Goal: Information Seeking & Learning: Check status

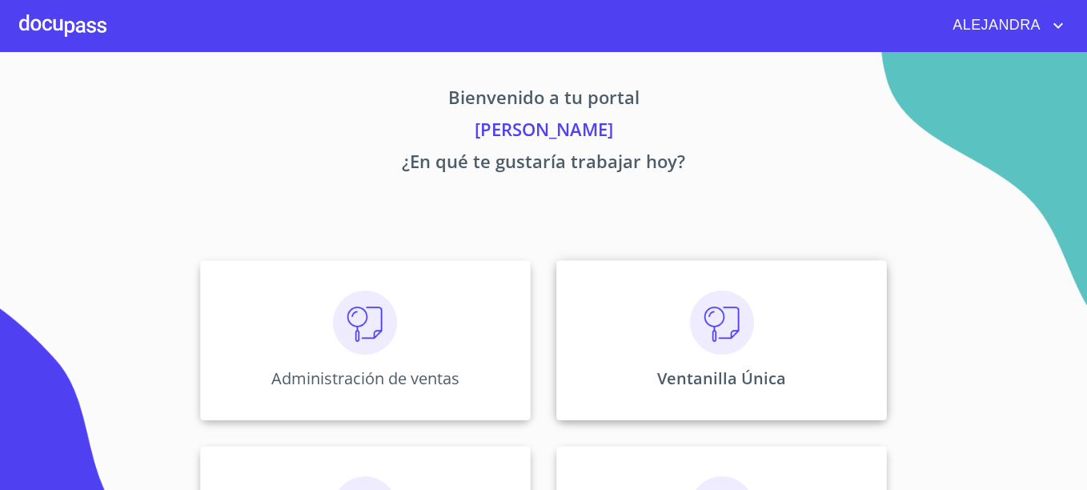
scroll to position [129, 0]
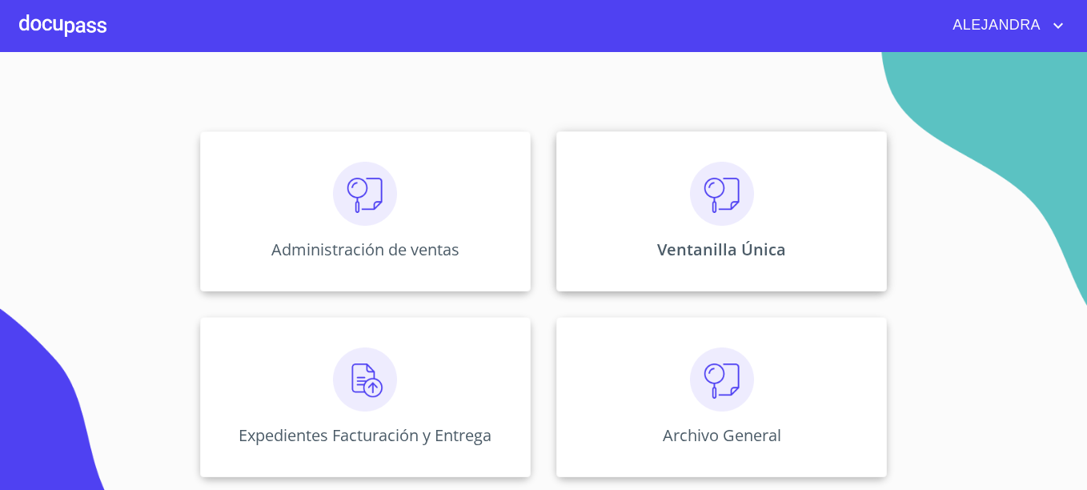
click at [677, 226] on div "Ventanilla Única" at bounding box center [721, 211] width 331 height 160
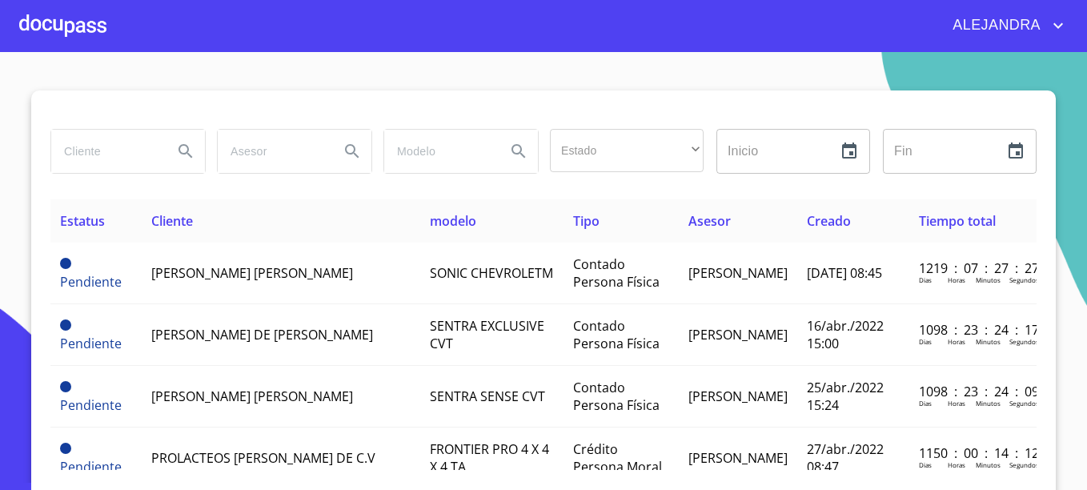
click at [103, 151] on input "search" at bounding box center [105, 151] width 109 height 43
type input "ocean"
click at [182, 147] on icon "Search" at bounding box center [185, 151] width 14 height 14
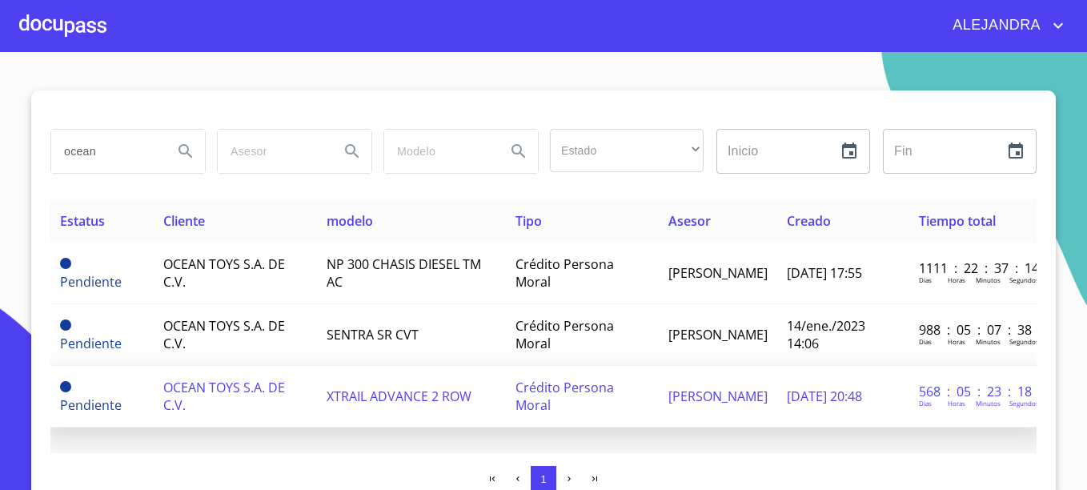
click at [257, 379] on span "OCEAN TOYS S.A. DE C.V." at bounding box center [224, 396] width 122 height 35
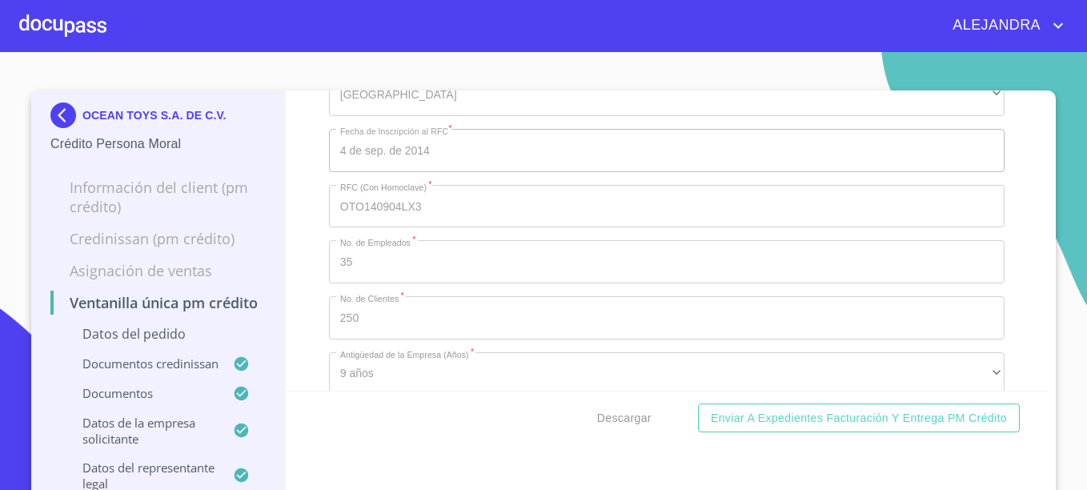
click at [61, 102] on div "OCEAN TOYS S.A. DE C.V. Crédito Persona Moral" at bounding box center [157, 127] width 215 height 75
click at [58, 112] on img at bounding box center [66, 115] width 32 height 26
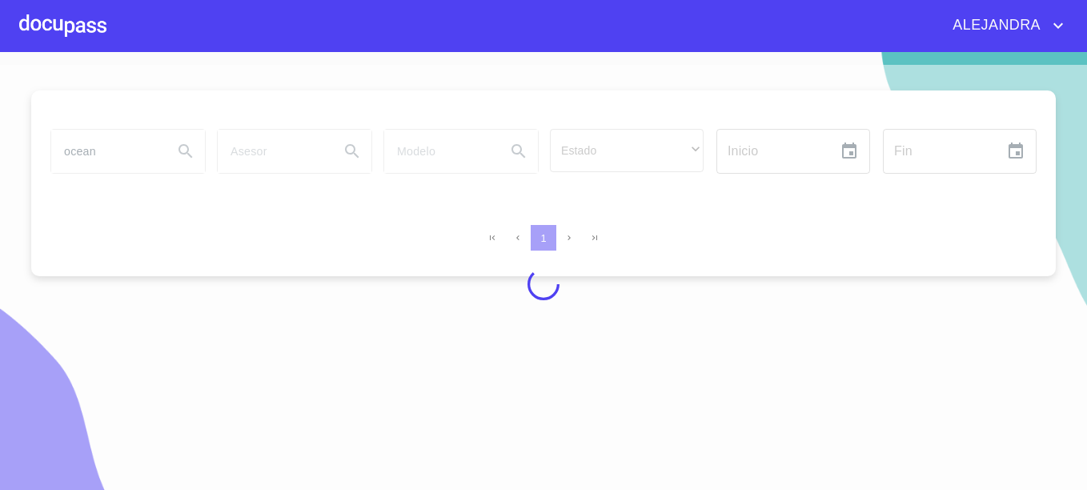
click at [91, 38] on div at bounding box center [62, 25] width 87 height 51
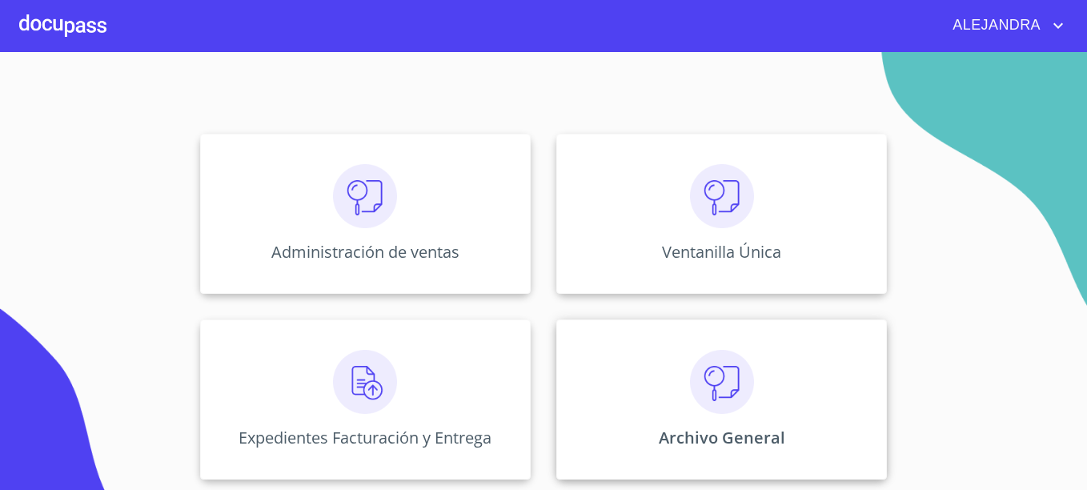
scroll to position [129, 0]
click at [719, 395] on img at bounding box center [722, 379] width 64 height 64
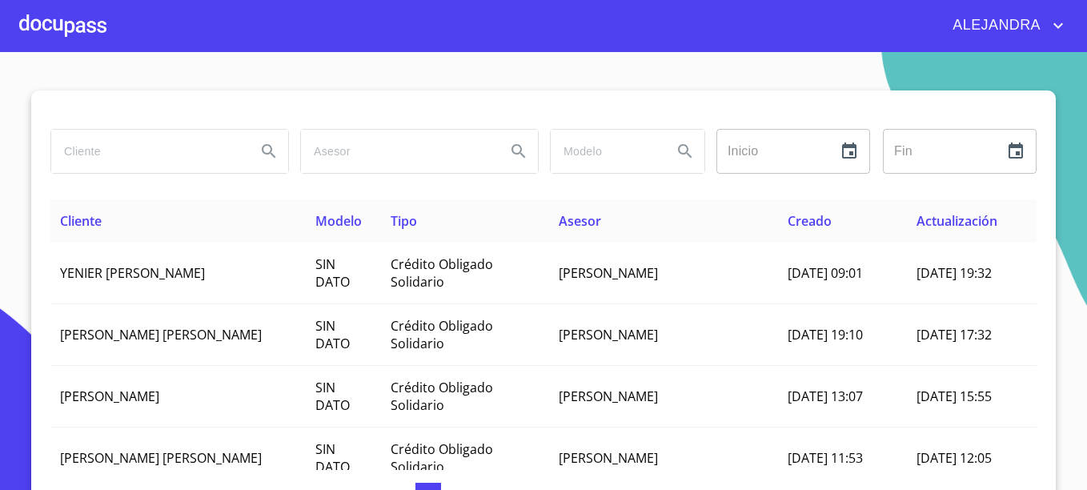
click at [153, 156] on input "search" at bounding box center [147, 151] width 192 height 43
type input "OCEAN"
click at [252, 154] on button "Search" at bounding box center [269, 151] width 38 height 38
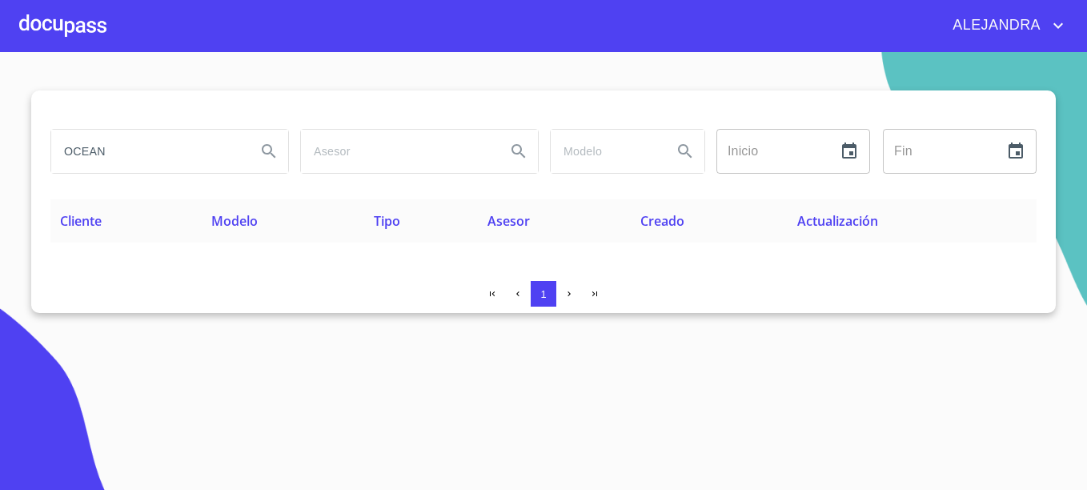
click at [240, 147] on input "OCEAN" at bounding box center [147, 151] width 192 height 43
type button "OCEAN"
click at [102, 38] on div at bounding box center [62, 25] width 87 height 51
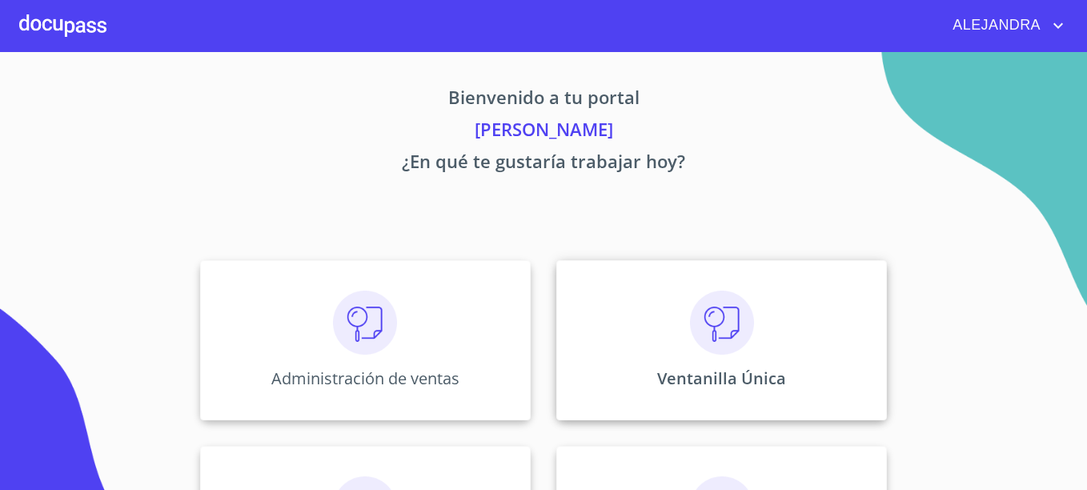
scroll to position [129, 0]
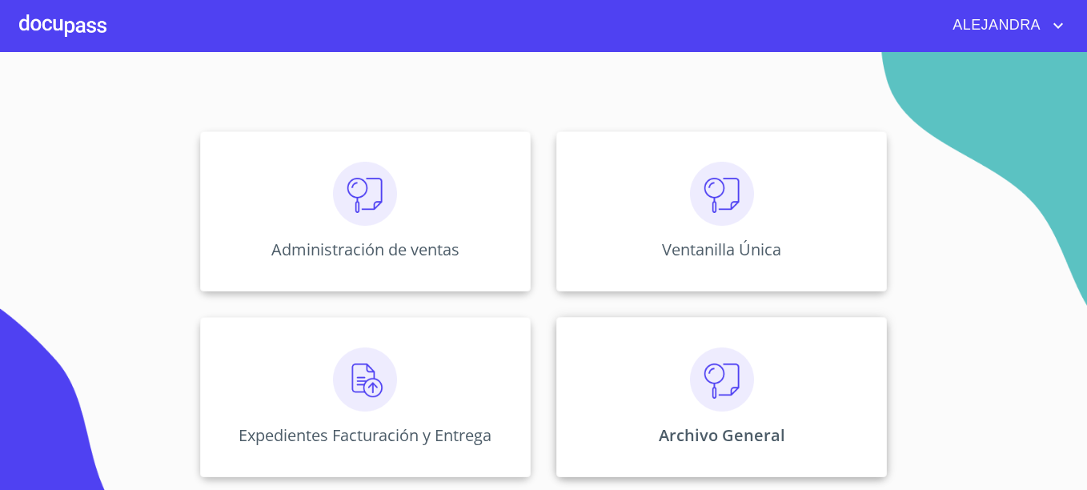
click at [690, 363] on img at bounding box center [722, 379] width 64 height 64
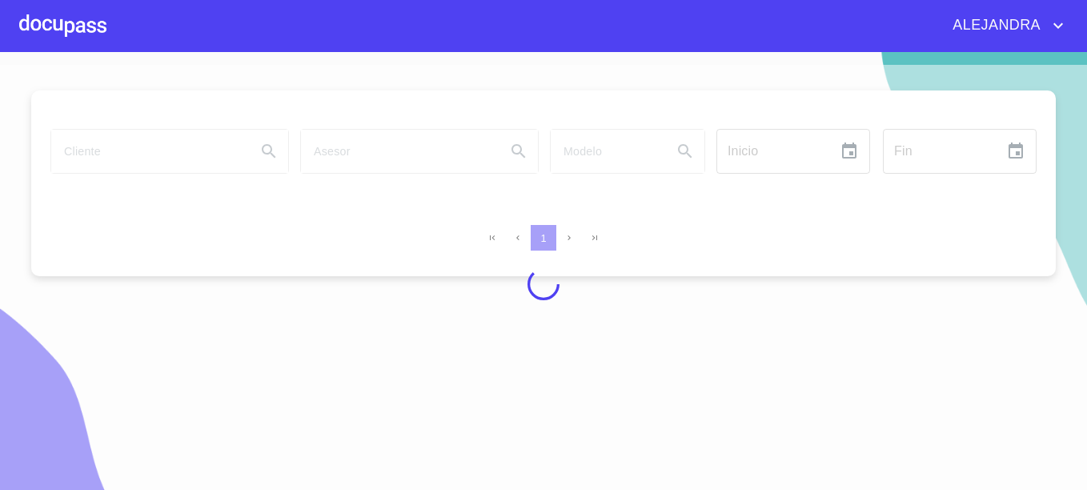
click at [70, 40] on div at bounding box center [62, 25] width 87 height 51
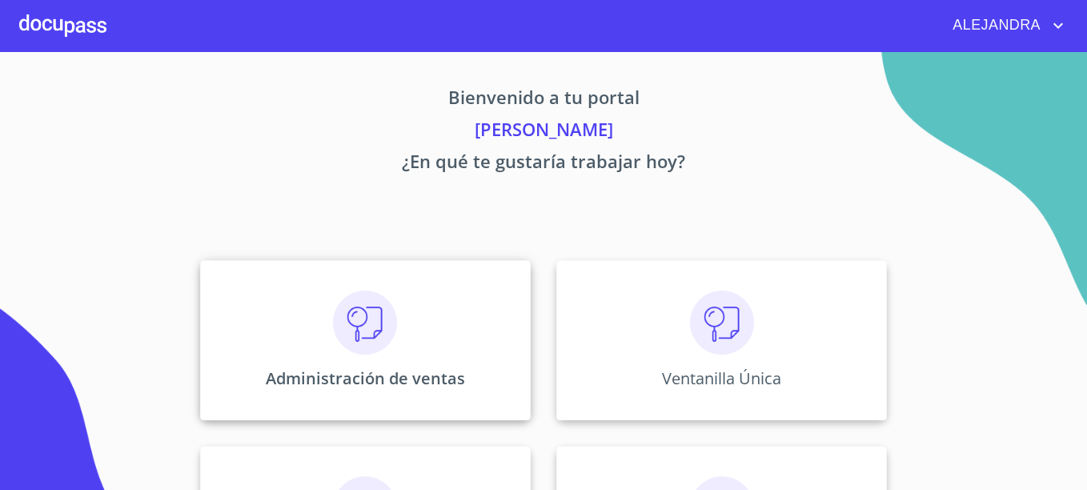
click at [357, 327] on img at bounding box center [365, 322] width 64 height 64
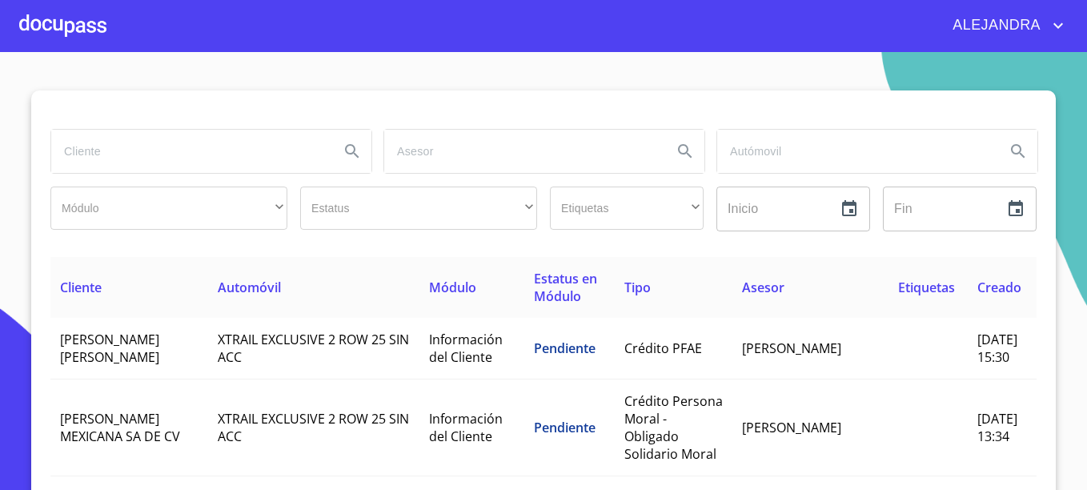
click at [503, 136] on input "search" at bounding box center [521, 151] width 275 height 43
type input "[PERSON_NAME]"
click at [684, 154] on icon "Search" at bounding box center [684, 151] width 19 height 19
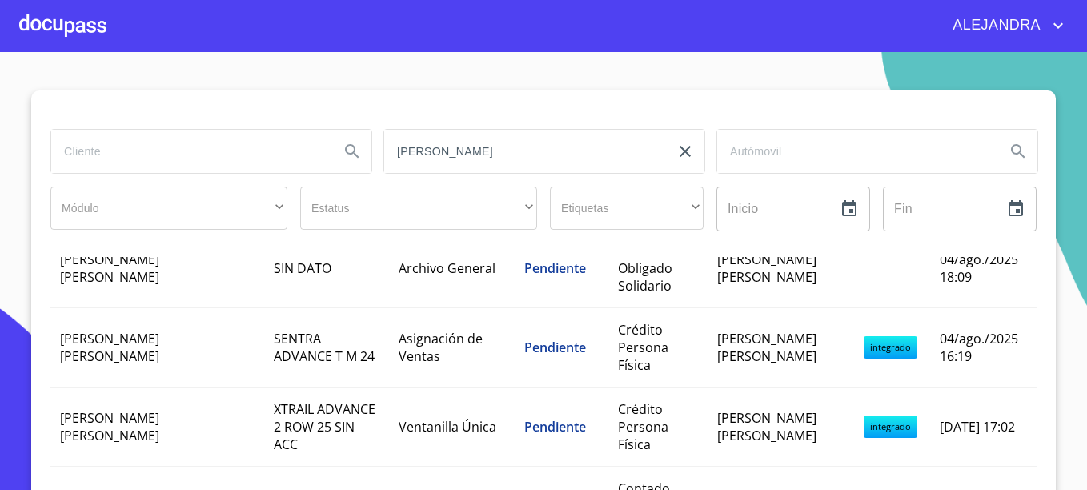
scroll to position [1601, 0]
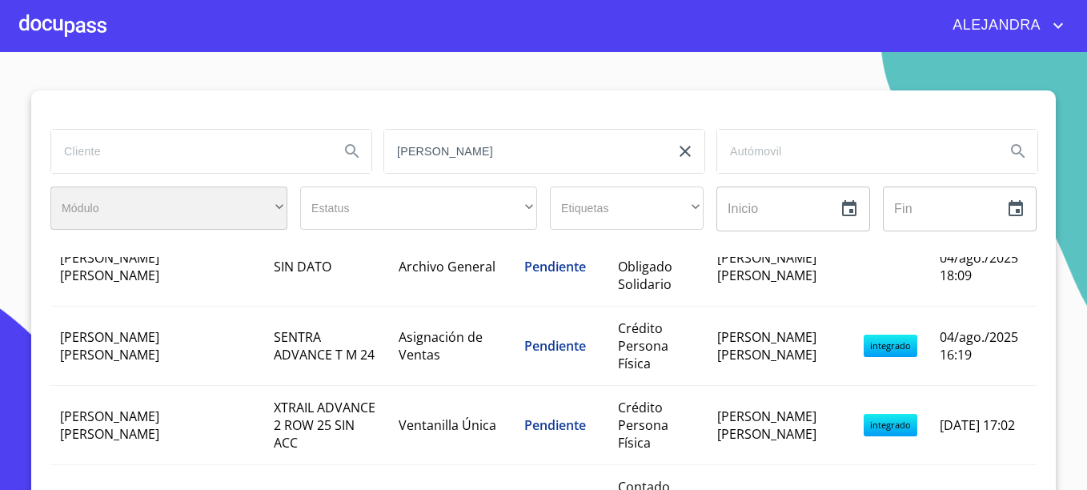
click at [182, 216] on div "​" at bounding box center [168, 207] width 237 height 43
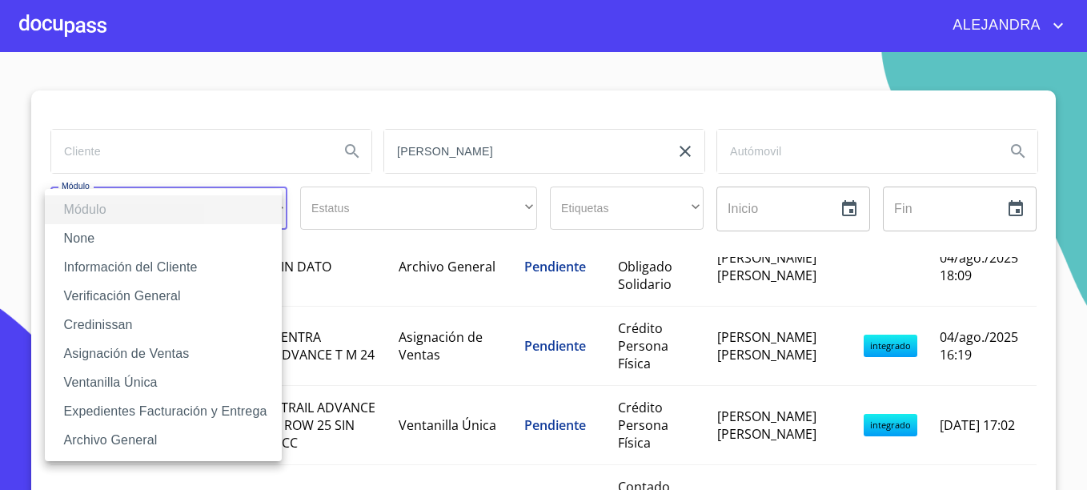
click at [122, 327] on li "Credinissan" at bounding box center [163, 325] width 237 height 29
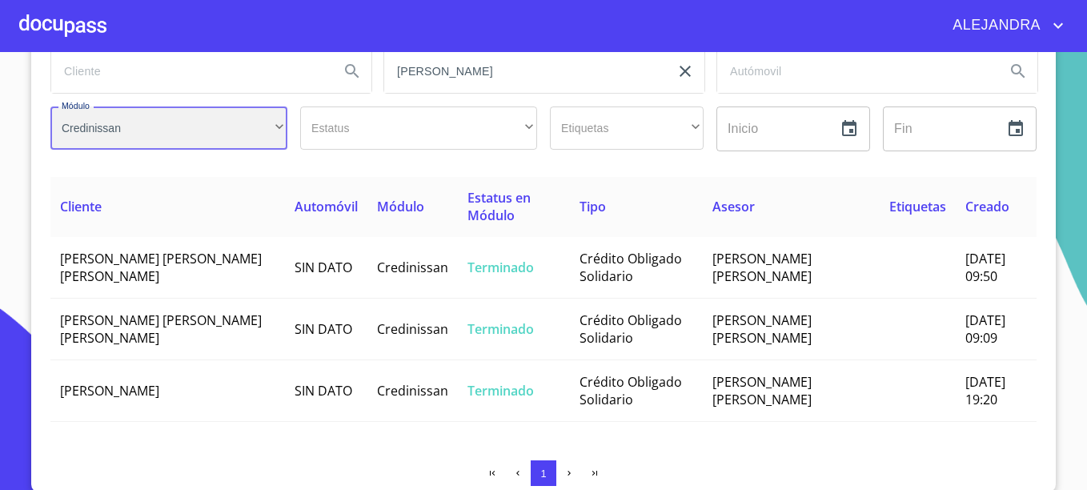
scroll to position [82, 0]
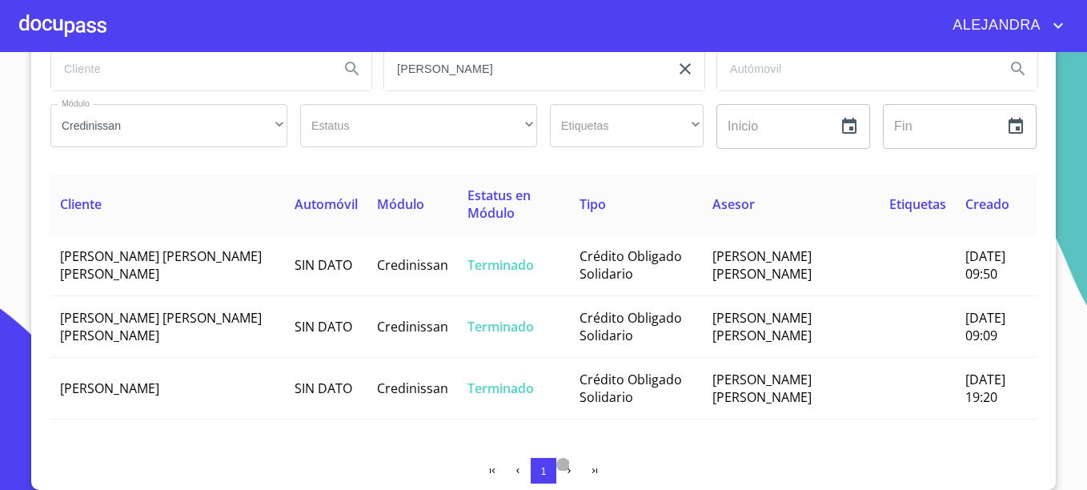
click at [564, 470] on icon "button" at bounding box center [569, 471] width 10 height 10
click at [590, 470] on icon "button" at bounding box center [595, 471] width 10 height 10
